Goal: Check status

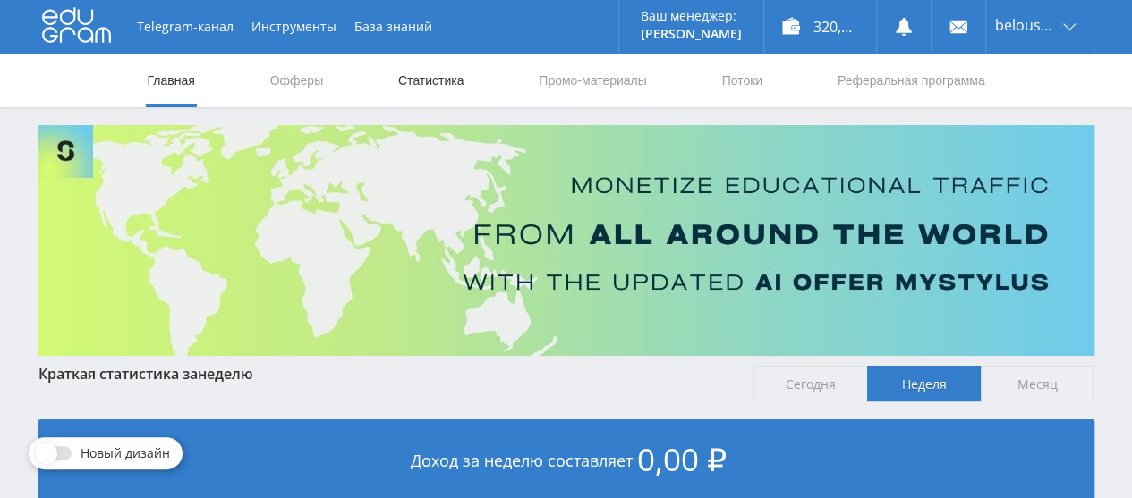
click at [414, 88] on link "Статистика" at bounding box center [431, 81] width 70 height 54
